Goal: Task Accomplishment & Management: Use online tool/utility

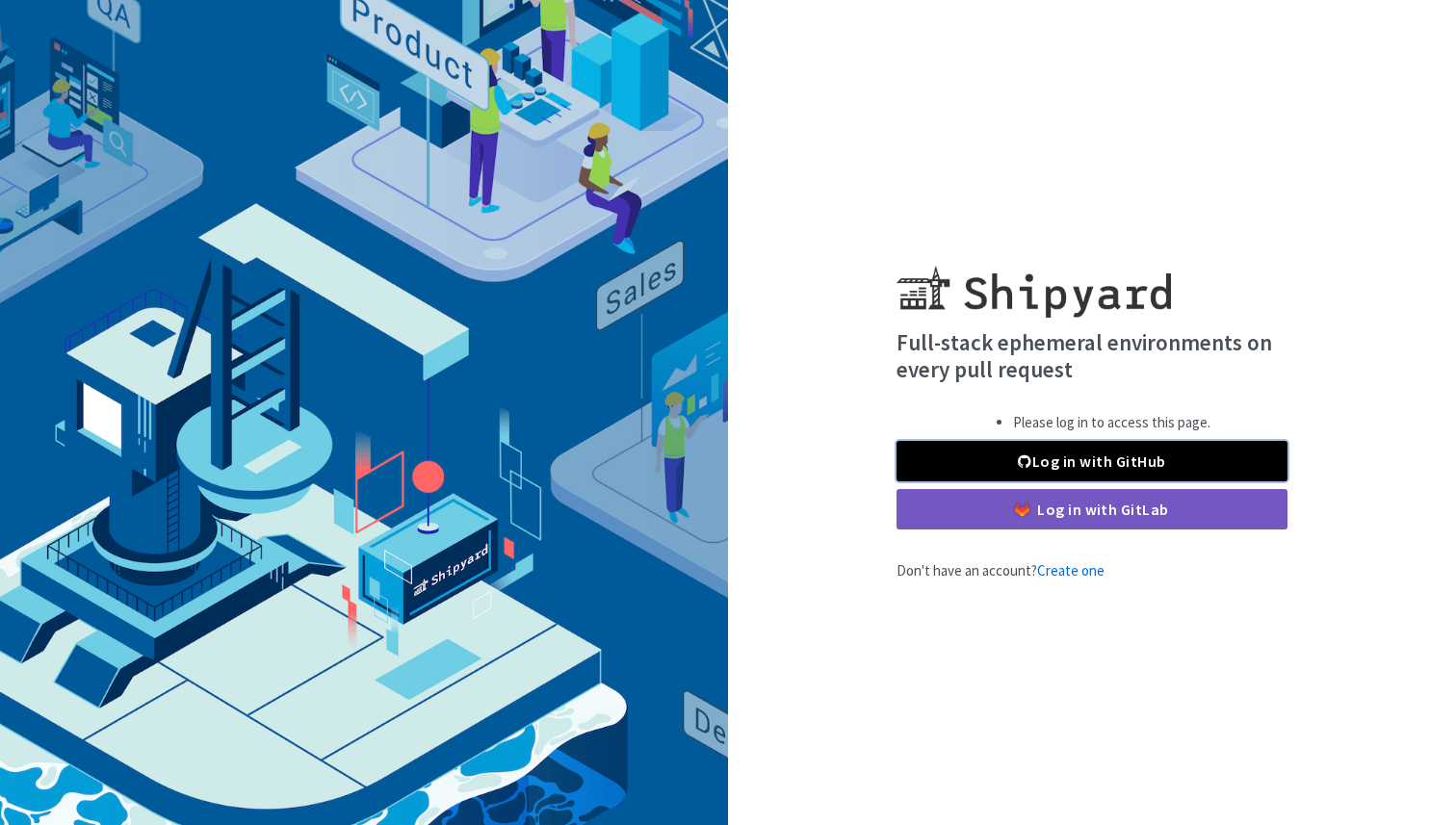
click at [1016, 467] on link "Log in with GitHub" at bounding box center [1092, 461] width 391 height 41
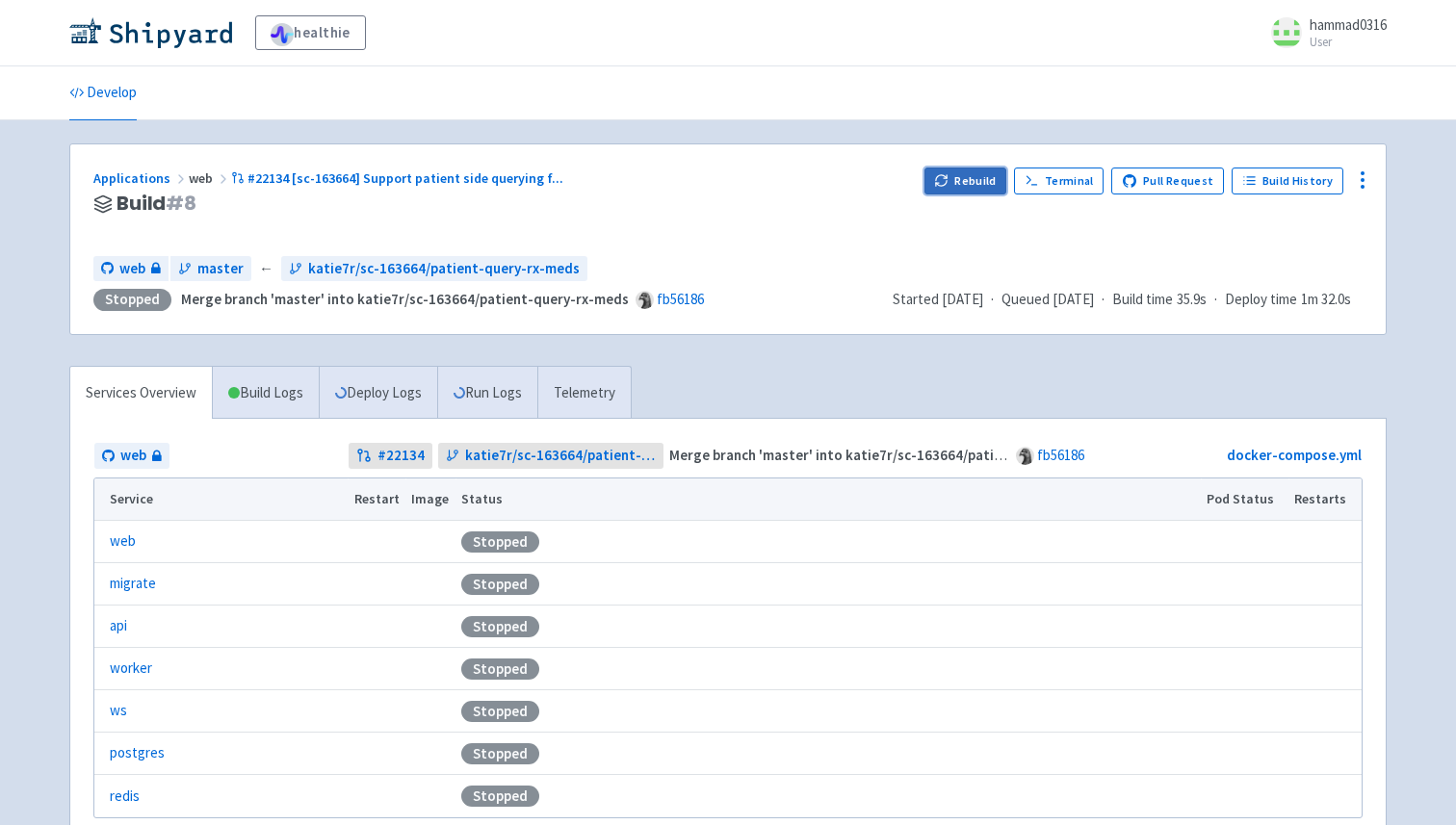
click at [954, 188] on button "Rebuild" at bounding box center [965, 181] width 82 height 27
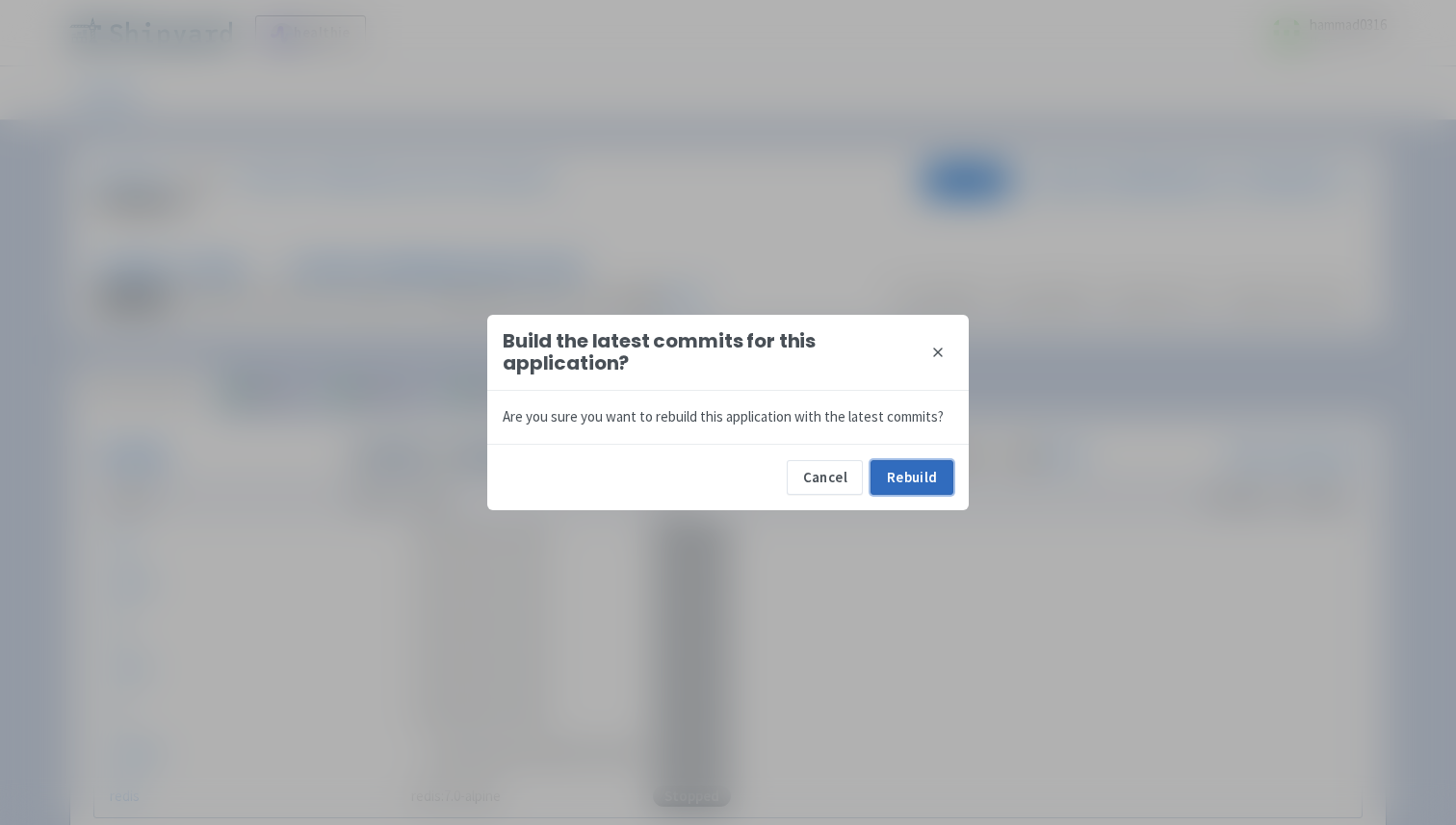
click at [912, 488] on button "Rebuild" at bounding box center [911, 478] width 82 height 35
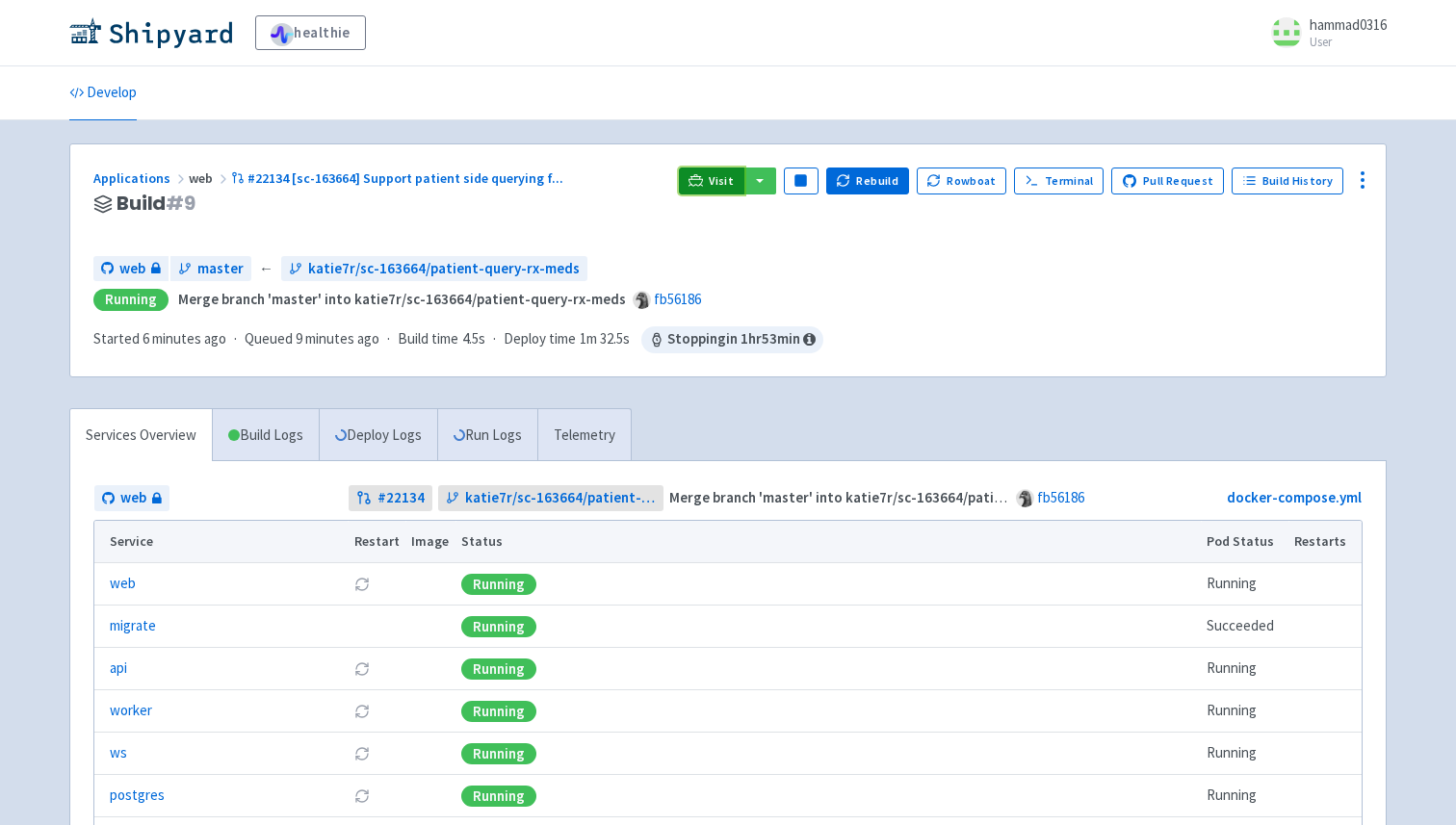
click at [728, 172] on link "Visit" at bounding box center [712, 181] width 66 height 27
